Goal: Task Accomplishment & Management: Use online tool/utility

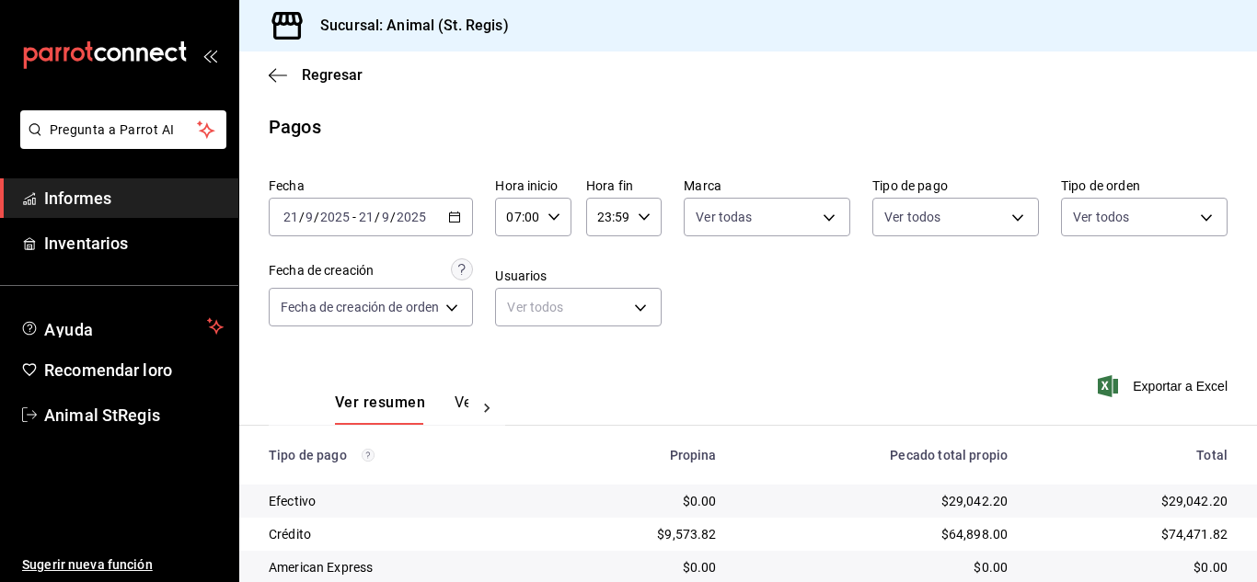
scroll to position [231, 0]
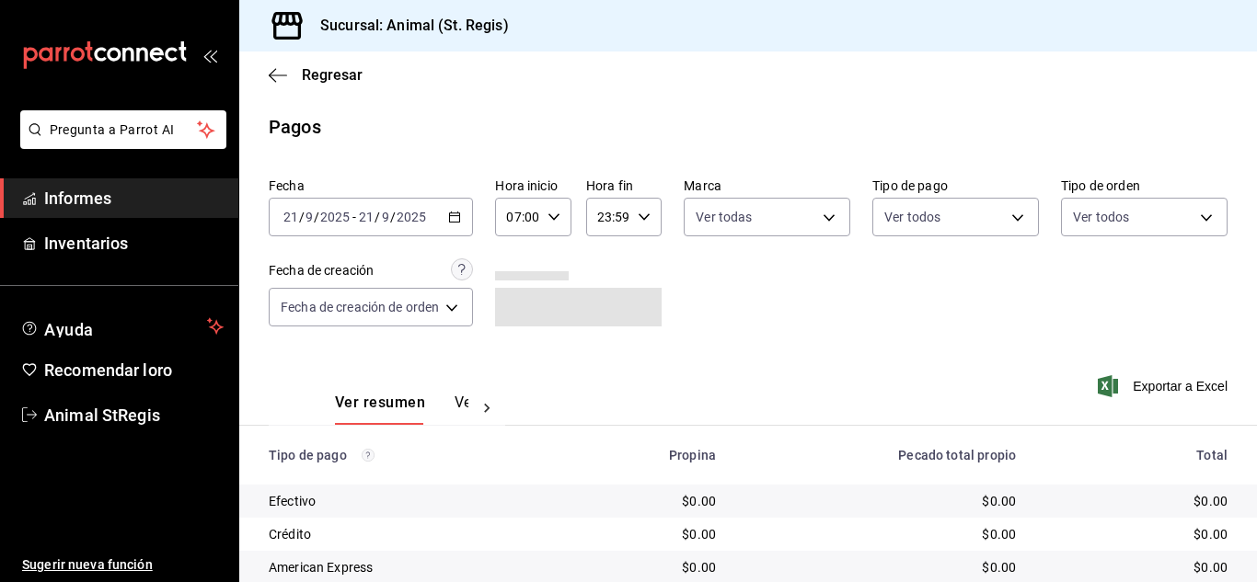
click at [457, 211] on icon "button" at bounding box center [454, 217] width 13 height 13
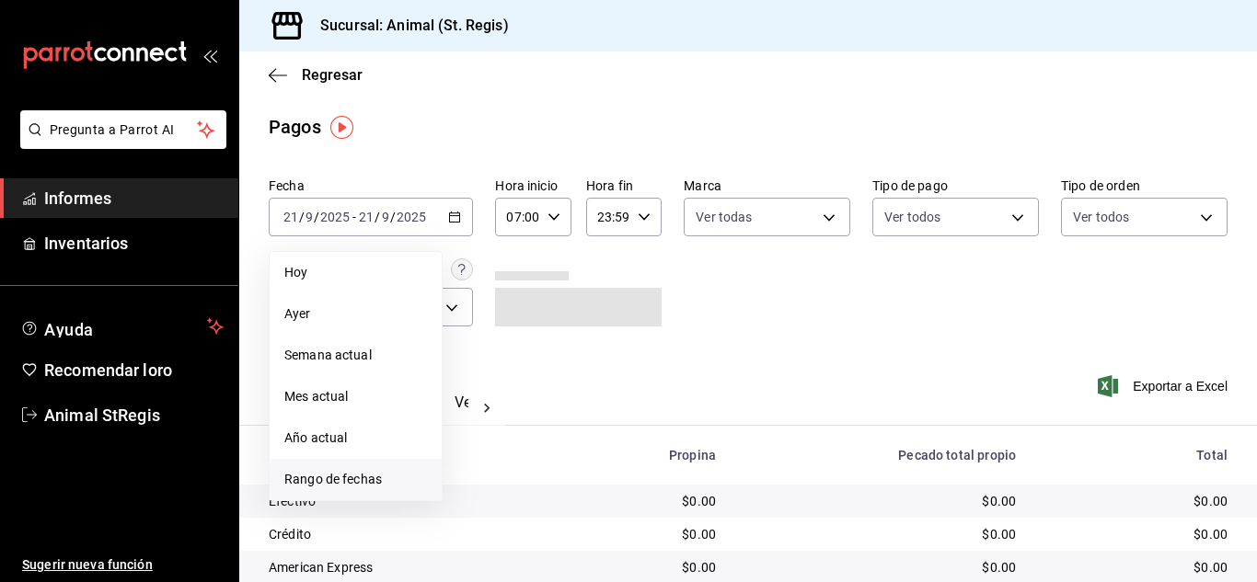
click at [386, 484] on span "Rango de fechas" at bounding box center [355, 479] width 143 height 19
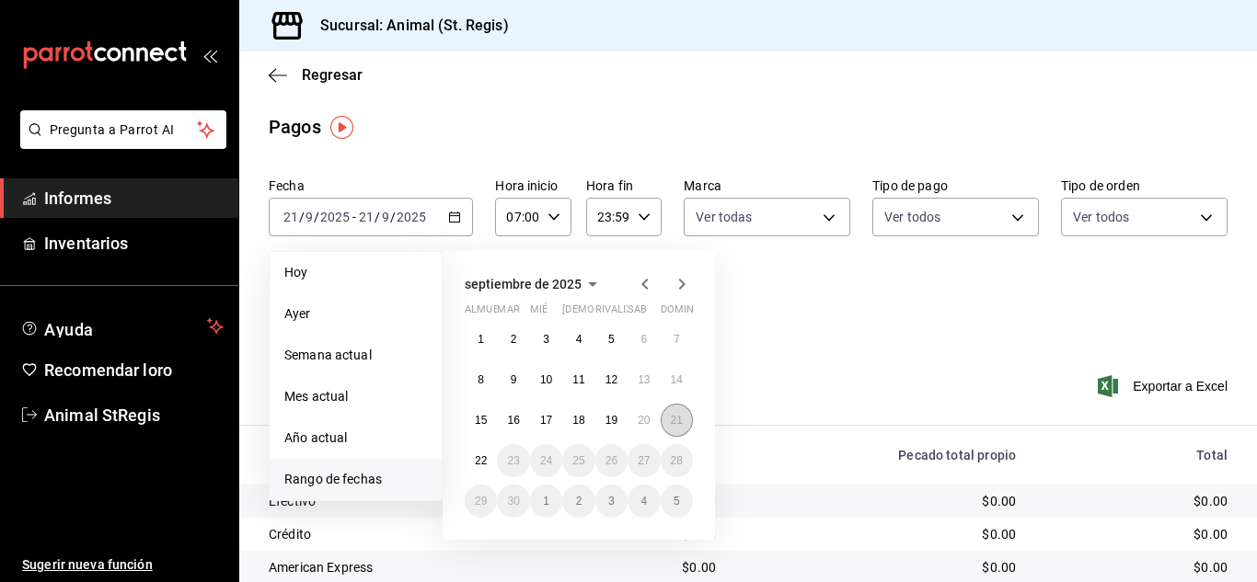
click at [673, 425] on font "21" at bounding box center [677, 420] width 12 height 13
click at [480, 465] on font "22" at bounding box center [481, 461] width 12 height 13
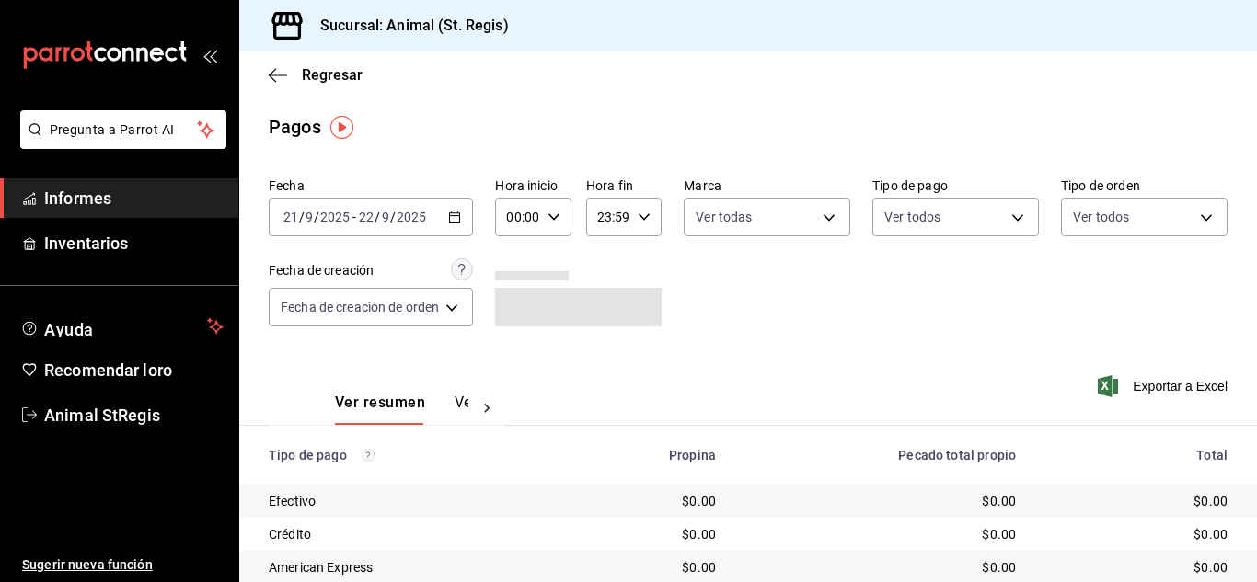
click at [555, 218] on \(Stroke\) "button" at bounding box center [553, 216] width 11 height 6
click at [521, 380] on button "07" at bounding box center [515, 389] width 29 height 37
type input "07:00"
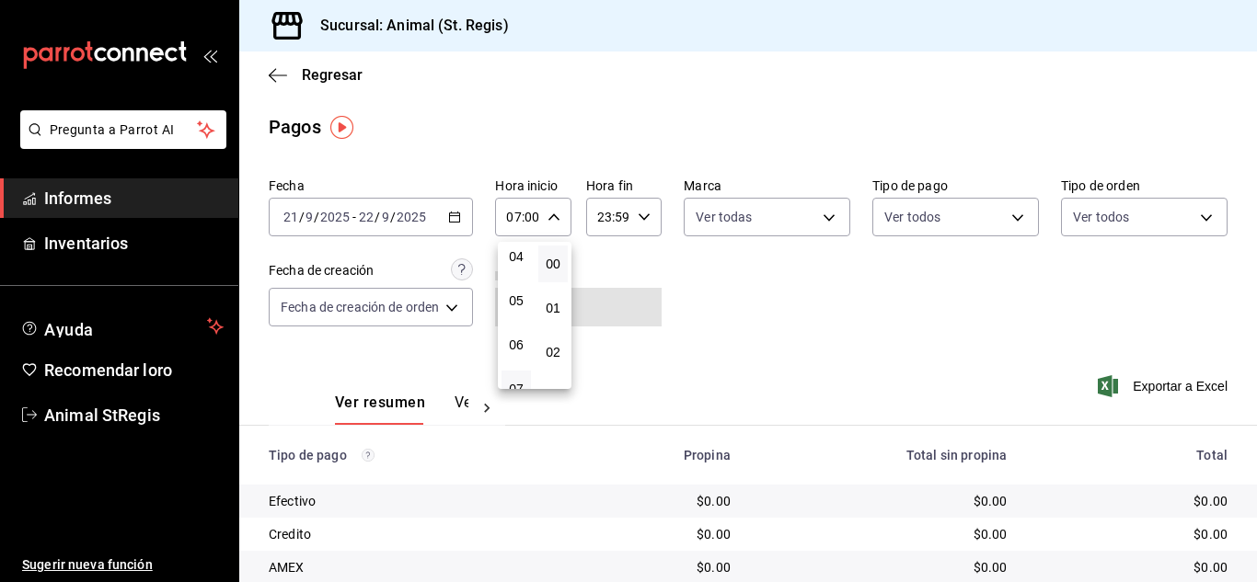
click at [842, 298] on div at bounding box center [628, 291] width 1257 height 582
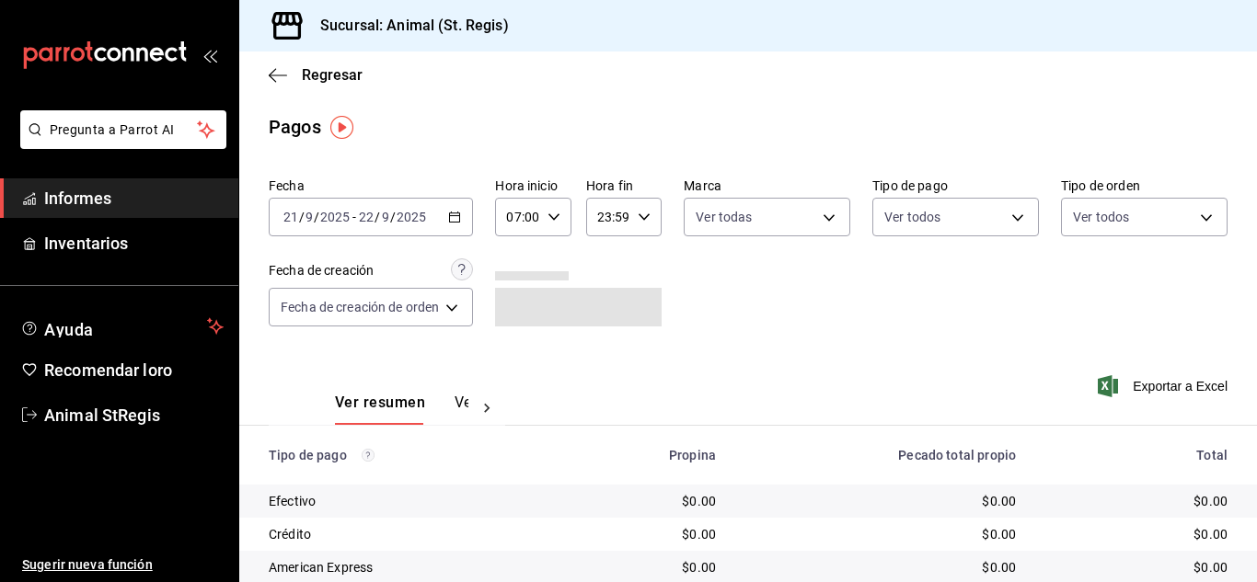
click at [700, 209] on body "Pregunta a Parrot AI Informes Inventarios Ayuda Recomendar loro Animal StRegis …" at bounding box center [628, 291] width 1257 height 582
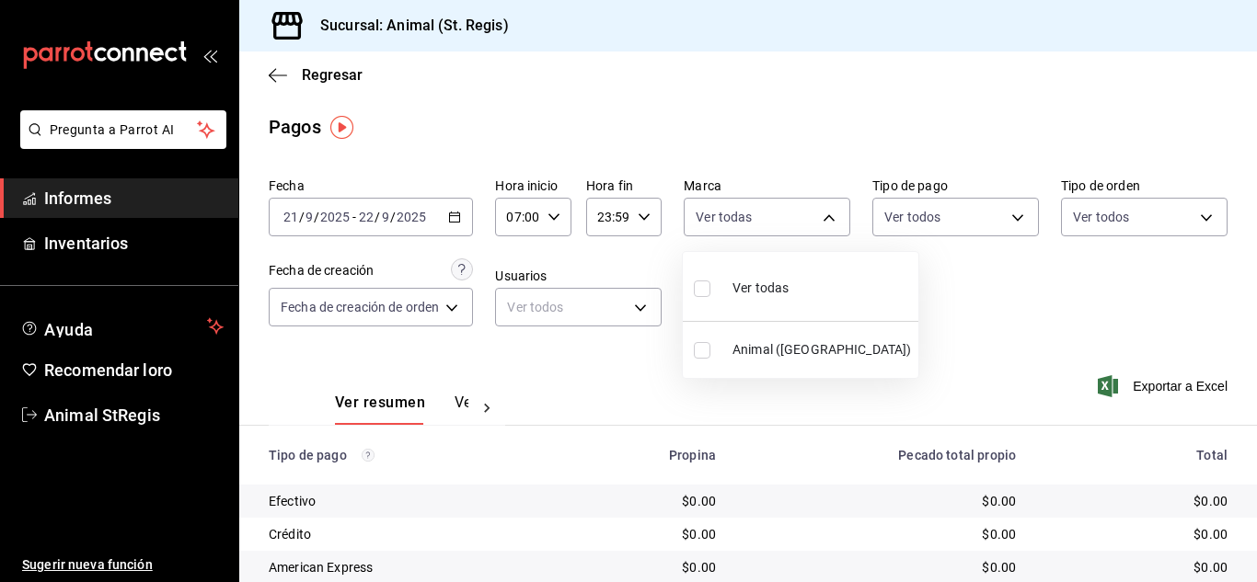
click at [700, 287] on input "checkbox" at bounding box center [702, 289] width 17 height 17
checkbox input "true"
type input "3f39fcdc-c8c4-4fff-883a-47b345d9391c"
checkbox input "true"
click at [947, 271] on div at bounding box center [628, 291] width 1257 height 582
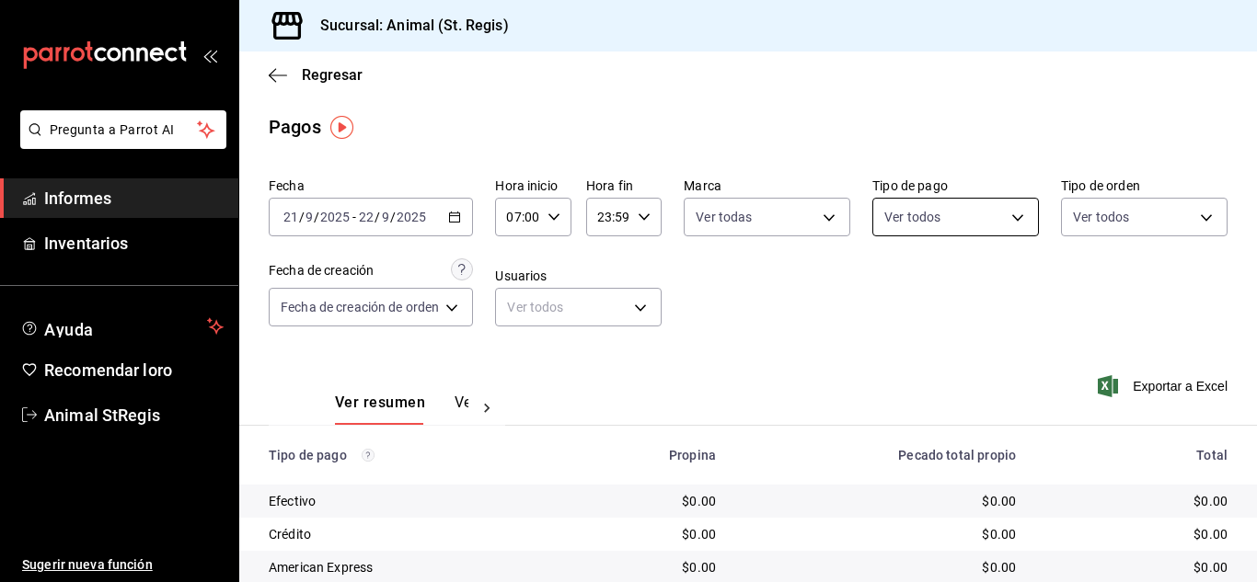
click at [935, 208] on body "Pregunta a Parrot AI Informes Inventarios Ayuda Recomendar loro Animal StRegis …" at bounding box center [628, 291] width 1257 height 582
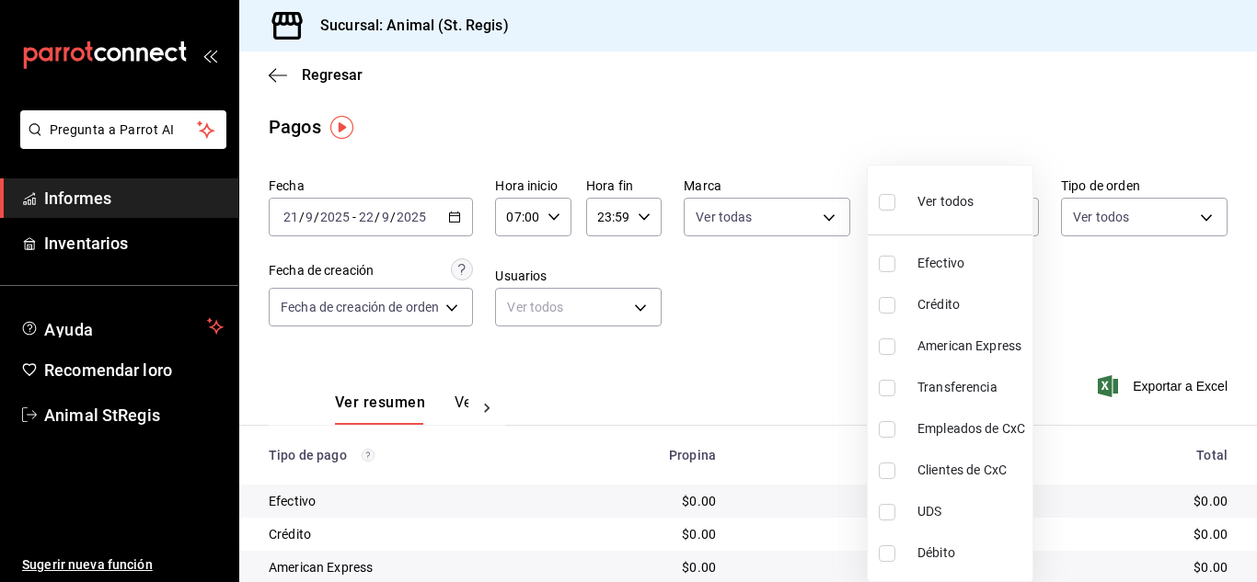
click at [885, 205] on input "checkbox" at bounding box center [887, 202] width 17 height 17
checkbox input "true"
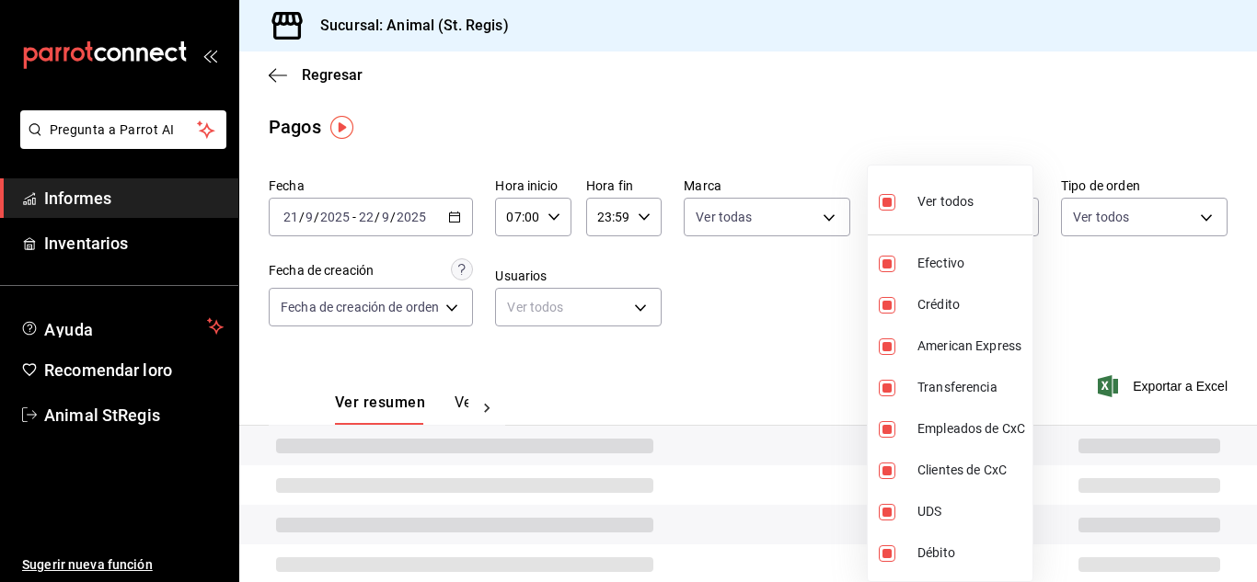
type input "5a0f3365-d715-4940-adc4-656debb7822a,fc07b02b-84a7-4dba-9bff-98bba82b1290,ff2b0…"
checkbox input "true"
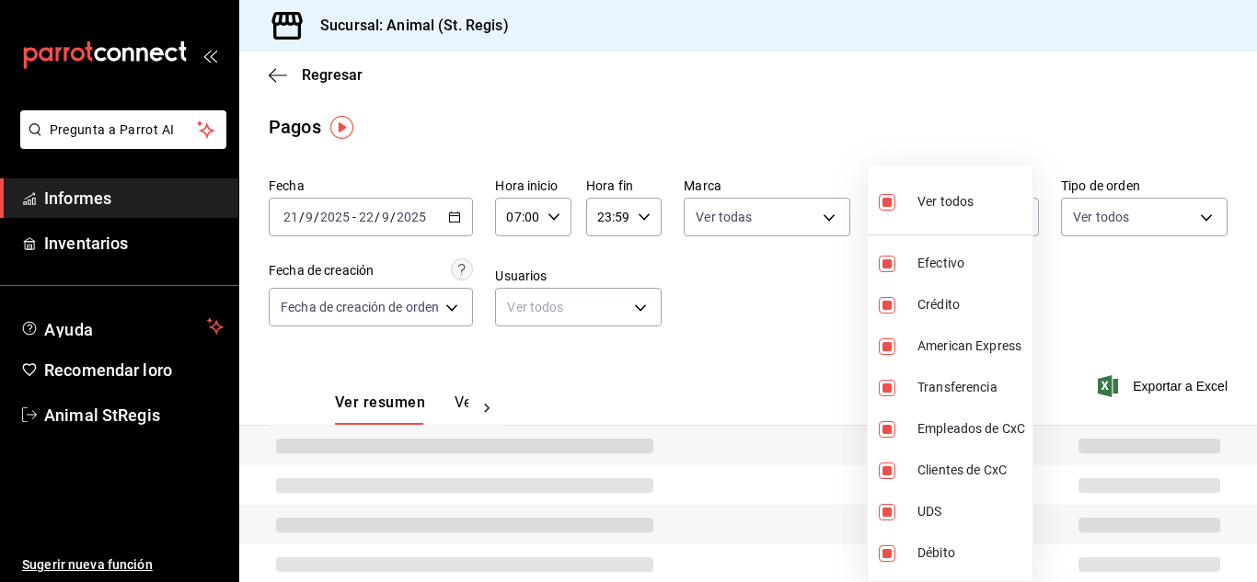
checkbox input "true"
click at [842, 123] on div at bounding box center [628, 291] width 1257 height 582
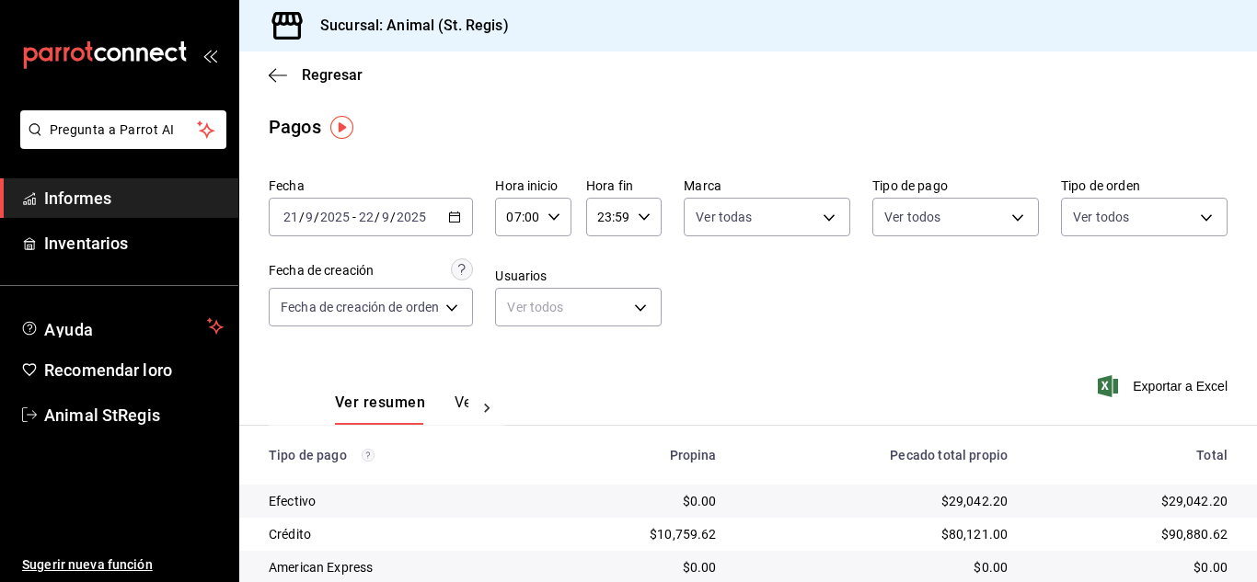
click at [842, 118] on div "Ver todos Efectivo Crédito American Express Transferencia Empleados de CxC Clie…" at bounding box center [628, 291] width 1257 height 582
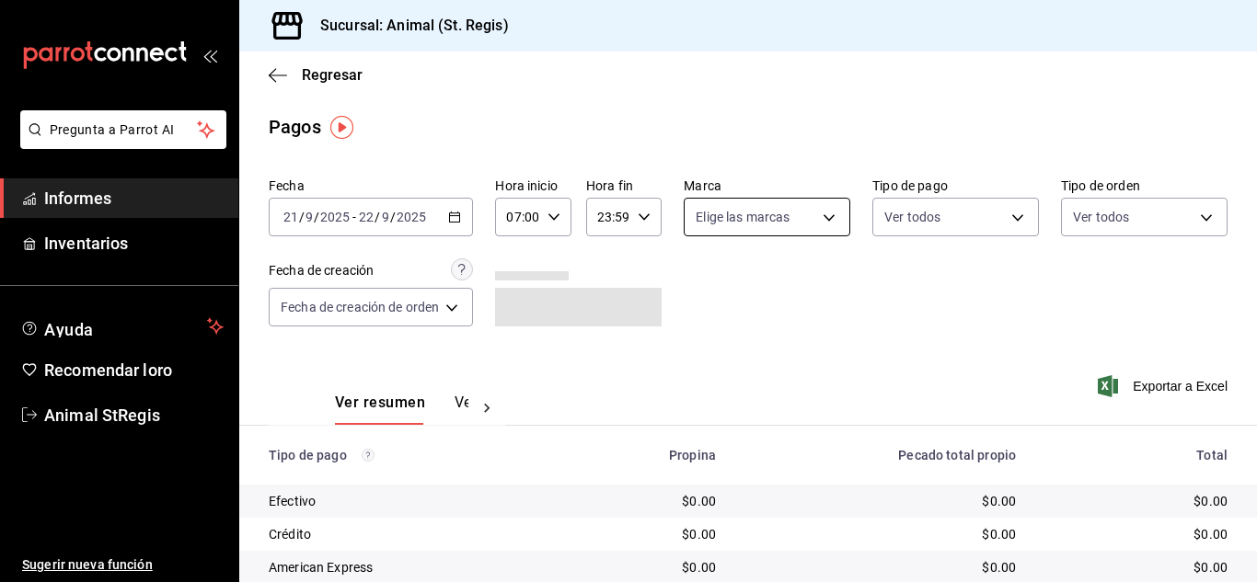
click at [780, 224] on body "Pregunta a Parrot AI Informes Inventarios Ayuda Recomendar loro Animal StRegis …" at bounding box center [628, 291] width 1257 height 582
drag, startPoint x: 700, startPoint y: 292, endPoint x: 904, endPoint y: 252, distance: 208.1
click at [700, 291] on input "checkbox" at bounding box center [702, 289] width 17 height 17
checkbox input "true"
type input "3f39fcdc-c8c4-4fff-883a-47b345d9391c"
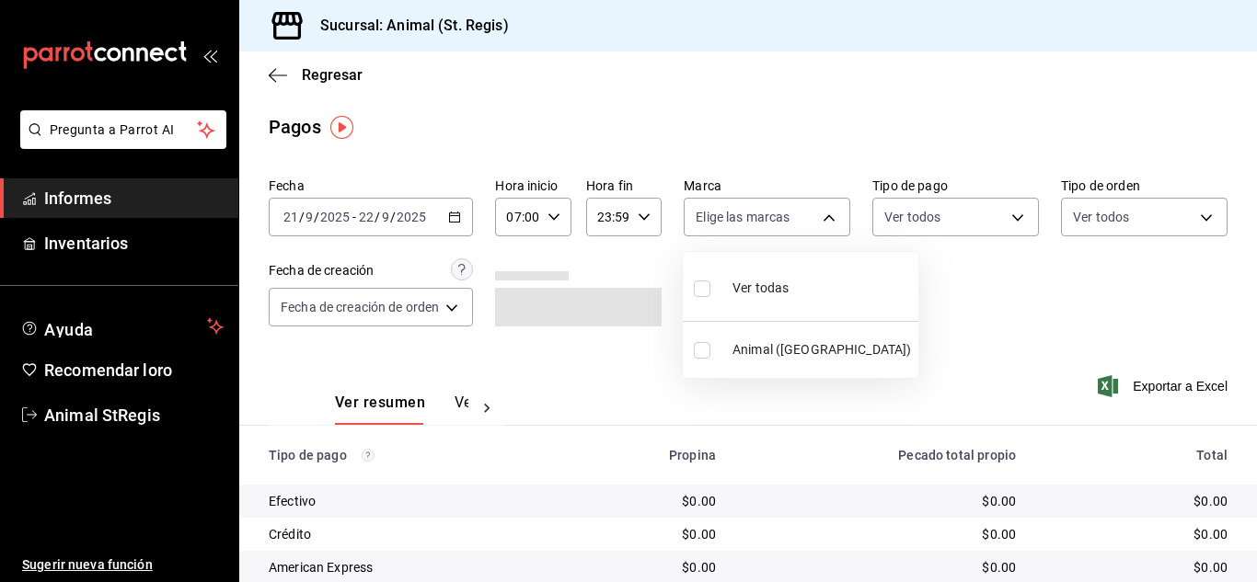
checkbox input "true"
drag, startPoint x: 947, startPoint y: 259, endPoint x: 946, endPoint y: 237, distance: 22.1
click at [946, 259] on div at bounding box center [628, 291] width 1257 height 582
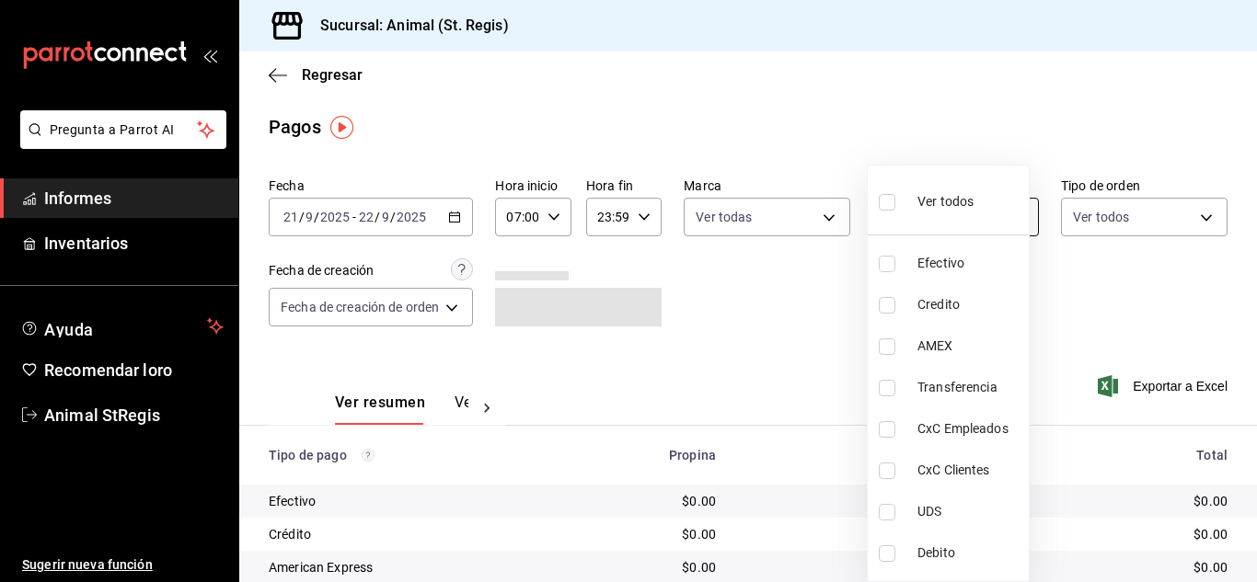
click at [957, 211] on body "Pregunta a Parrot AI Informes Inventarios Ayuda Recomendar loro Animal StRegis …" at bounding box center [628, 291] width 1257 height 582
drag, startPoint x: 886, startPoint y: 202, endPoint x: 891, endPoint y: 160, distance: 41.7
click at [885, 202] on input "checkbox" at bounding box center [887, 202] width 17 height 17
checkbox input "true"
type input "5a0f3365-d715-4940-adc4-656debb7822a,fc07b02b-84a7-4dba-9bff-98bba82b1290,ff2b0…"
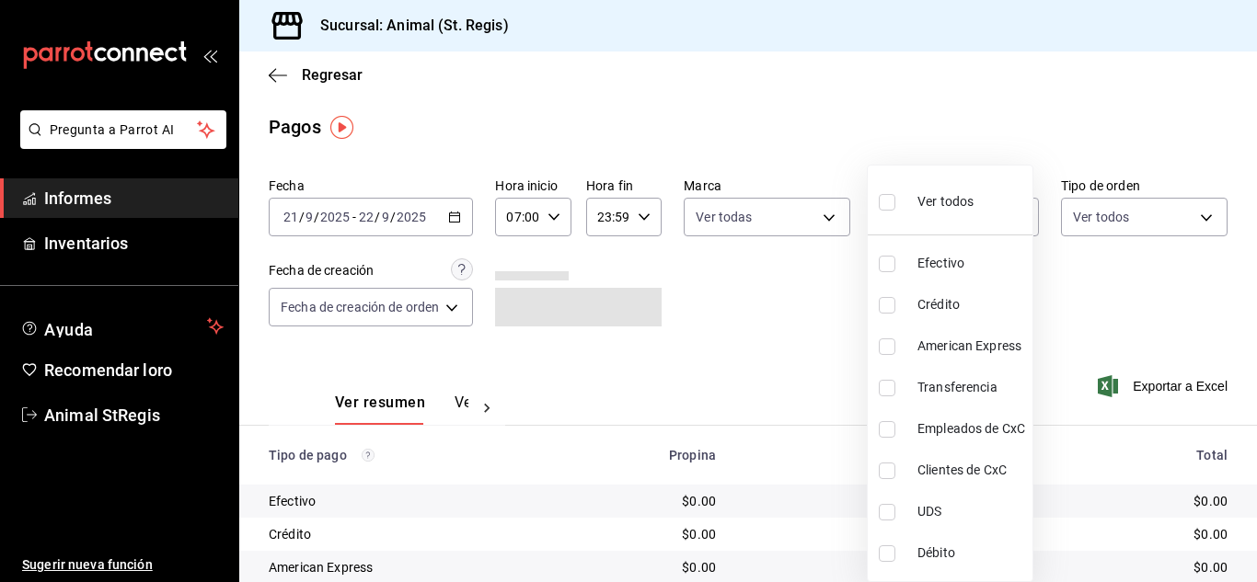
checkbox input "true"
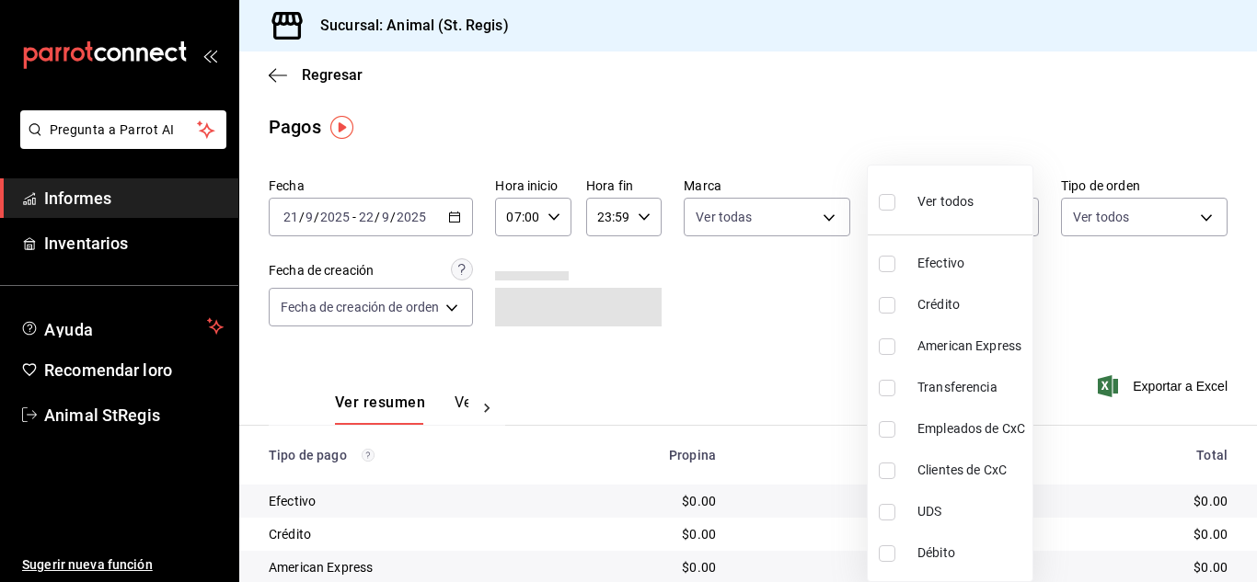
checkbox input "true"
click at [889, 109] on div at bounding box center [628, 291] width 1257 height 582
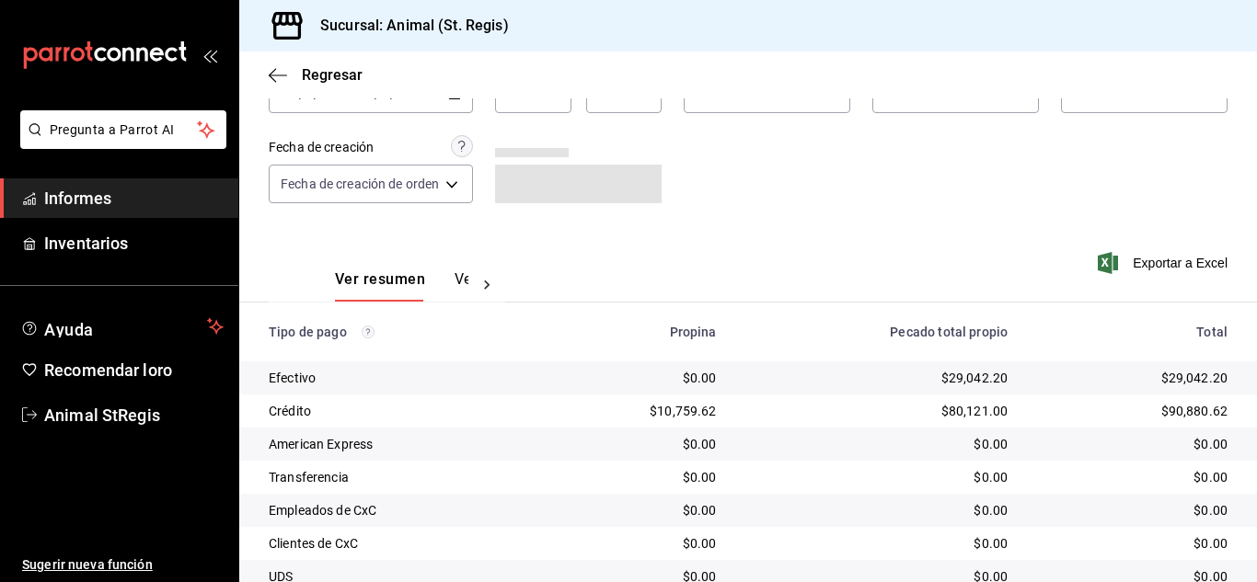
scroll to position [231, 0]
